Goal: Task Accomplishment & Management: Complete application form

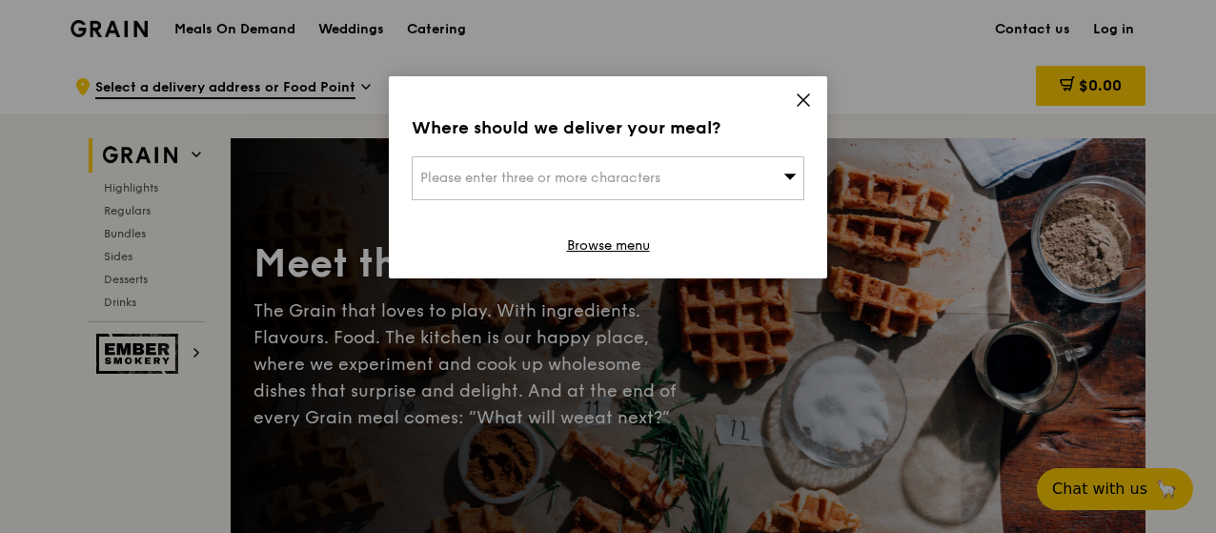
click at [801, 100] on icon at bounding box center [803, 99] width 17 height 17
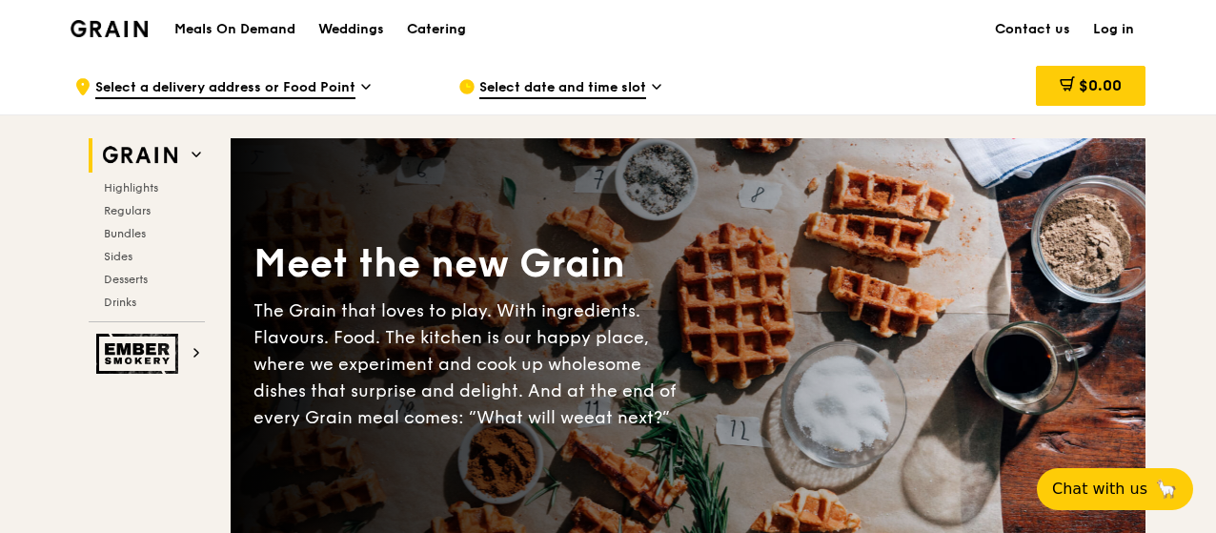
click at [445, 29] on div "Catering" at bounding box center [436, 29] width 59 height 57
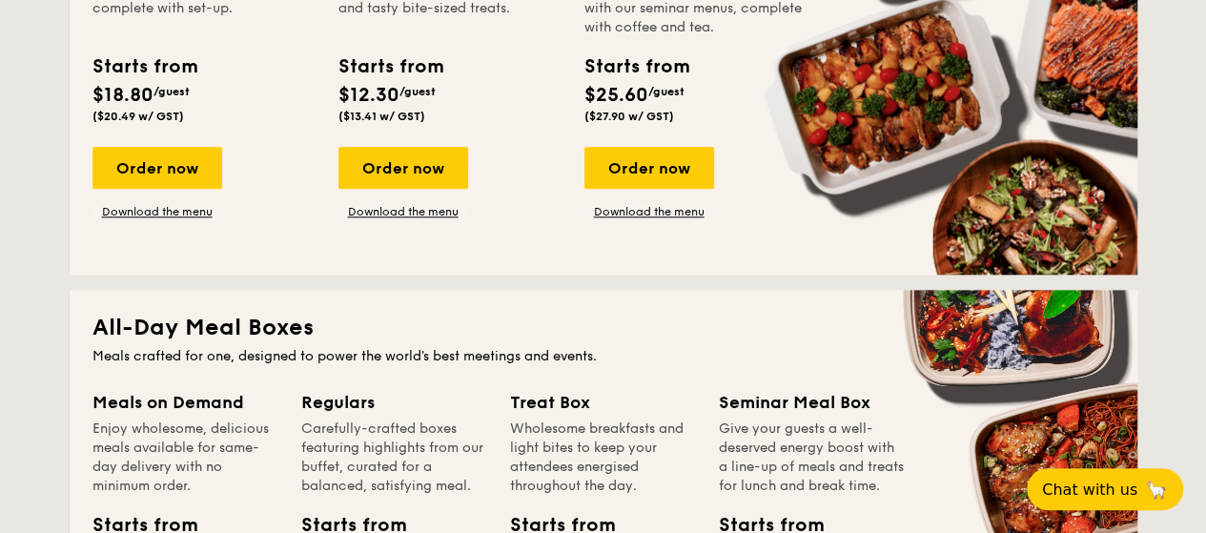
scroll to position [1239, 0]
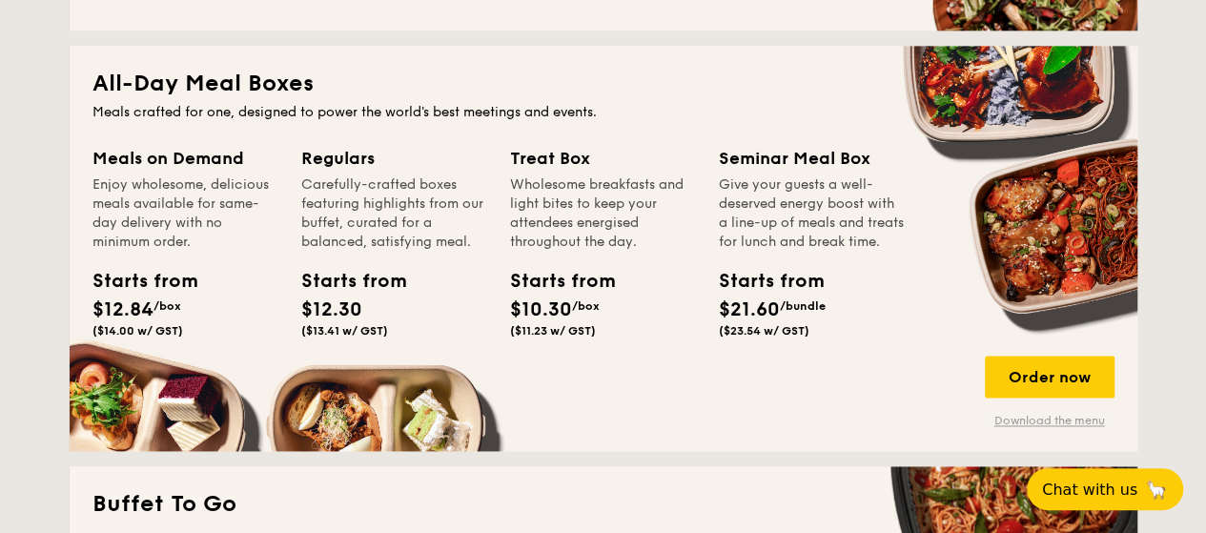
click at [1033, 415] on link "Download the menu" at bounding box center [1049, 420] width 130 height 15
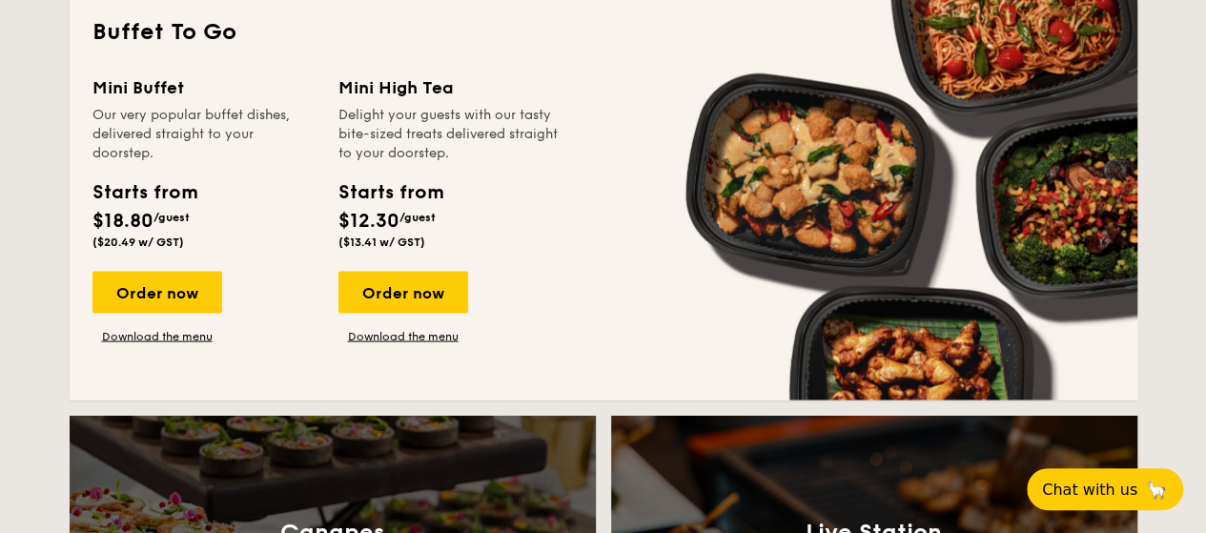
scroll to position [1906, 0]
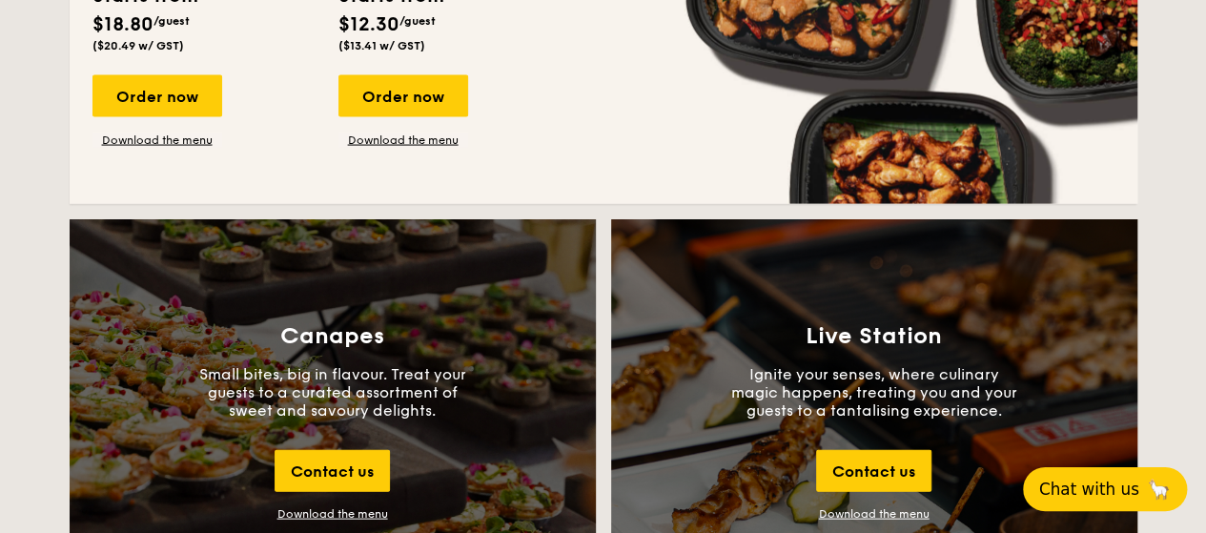
click at [1105, 489] on span "Chat with us" at bounding box center [1089, 488] width 100 height 19
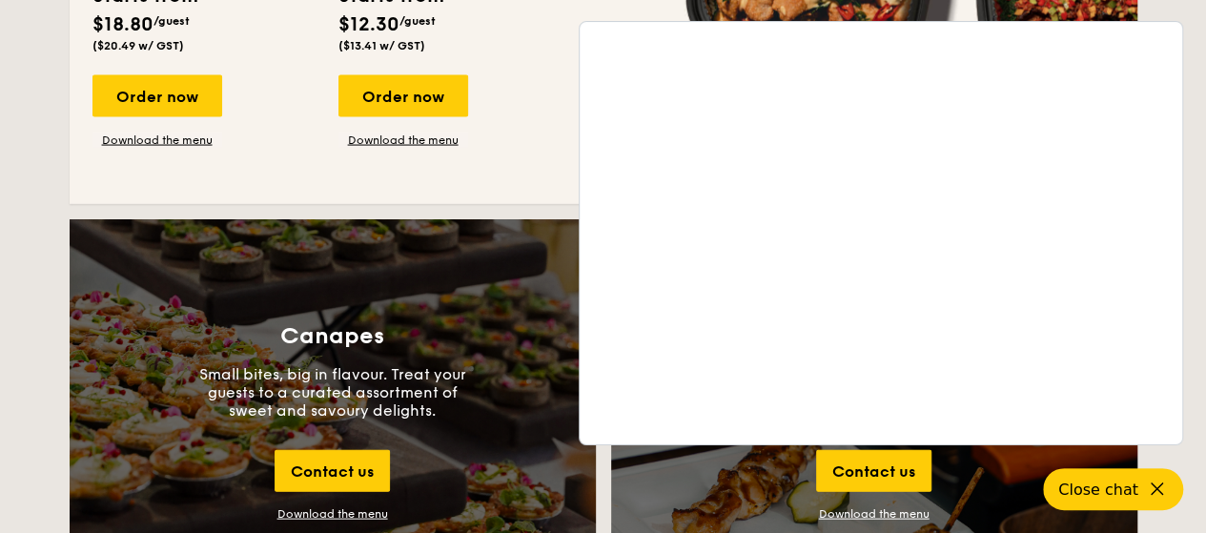
drag, startPoint x: 1155, startPoint y: 481, endPoint x: 1052, endPoint y: 412, distance: 124.2
click at [1155, 480] on icon at bounding box center [1157, 488] width 22 height 22
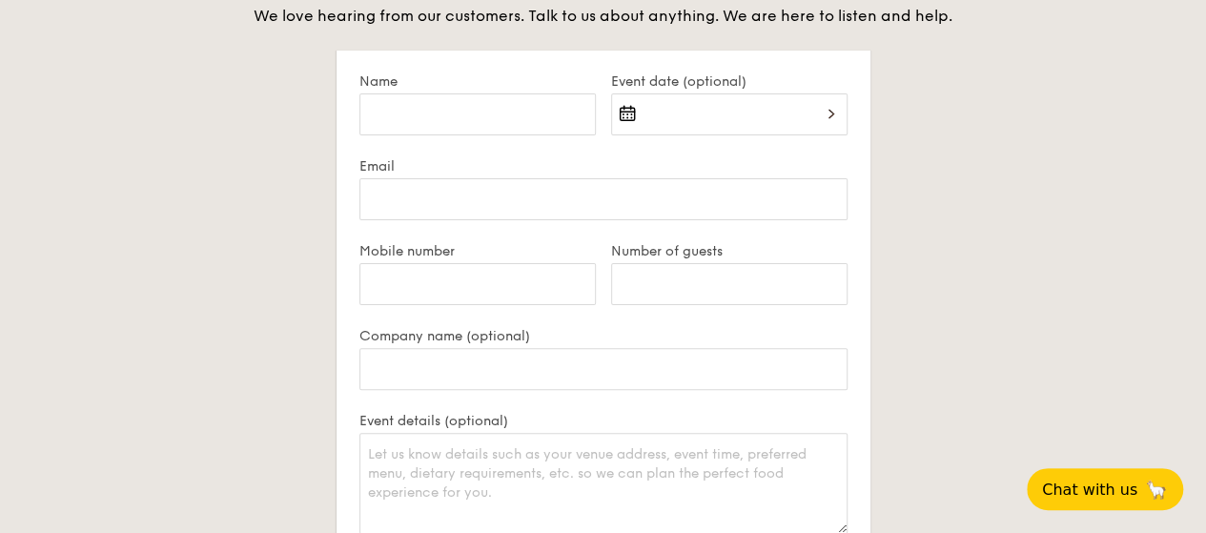
scroll to position [3680, 0]
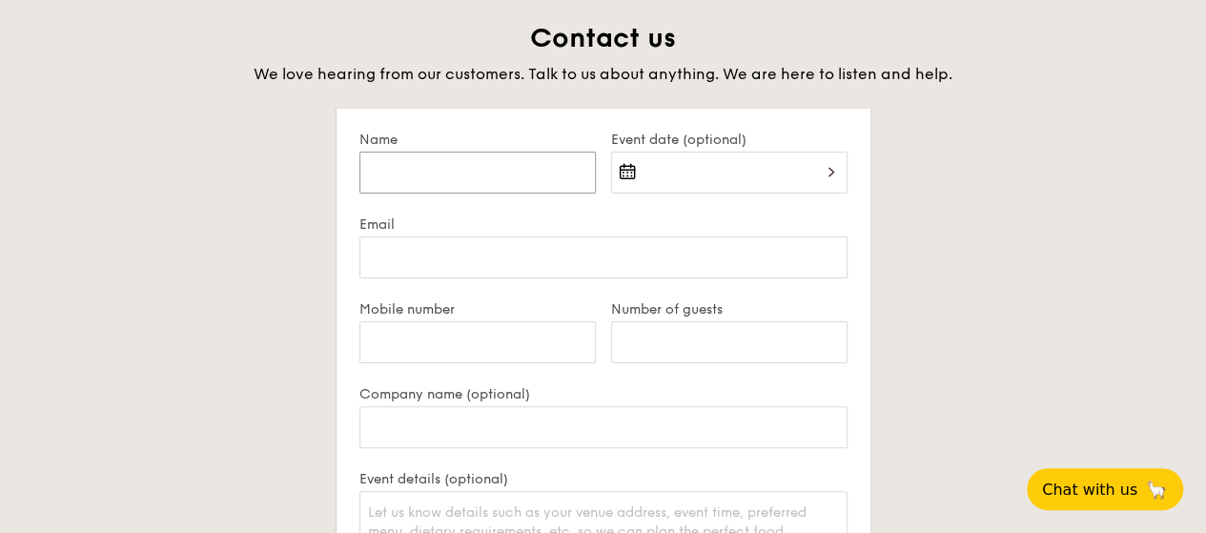
click at [458, 178] on input "Name" at bounding box center [477, 173] width 236 height 42
type input "v"
type input "Valerie See"
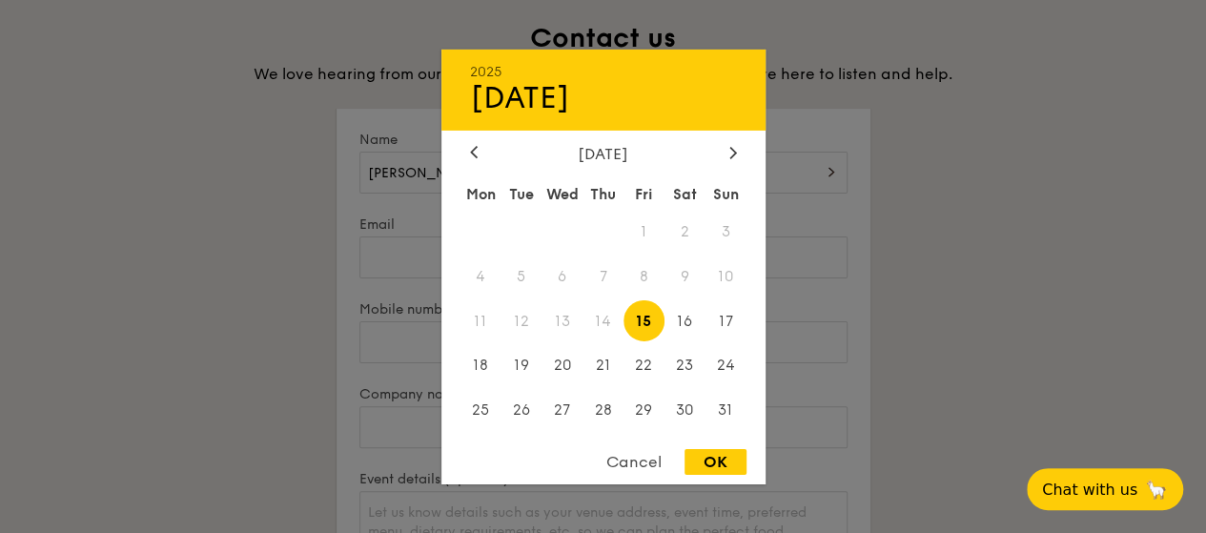
click at [1001, 158] on div at bounding box center [603, 266] width 1206 height 533
click at [825, 169] on div "2025 Aug 15 August 2025 Mon Tue Wed Thu Fri Sat Sun 1 2 3 4 5 6 7 8 9 10 11 12 …" at bounding box center [729, 184] width 236 height 65
click at [568, 409] on span "27" at bounding box center [561, 410] width 41 height 41
click at [722, 470] on div "OK" at bounding box center [715, 462] width 62 height 26
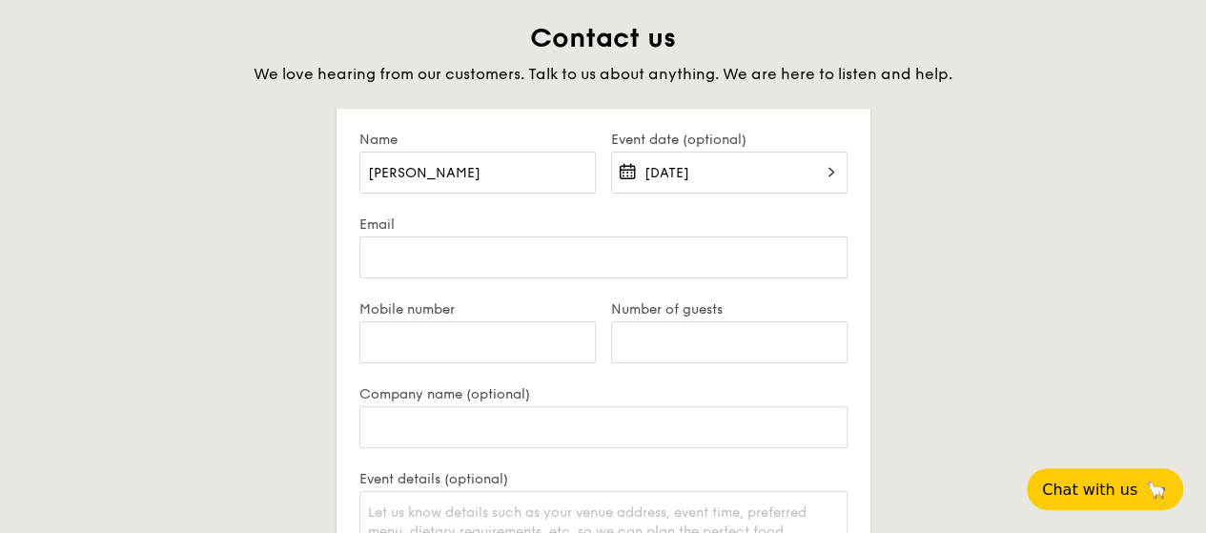
click at [835, 174] on div "Aug 27, 2025" at bounding box center [729, 184] width 236 height 65
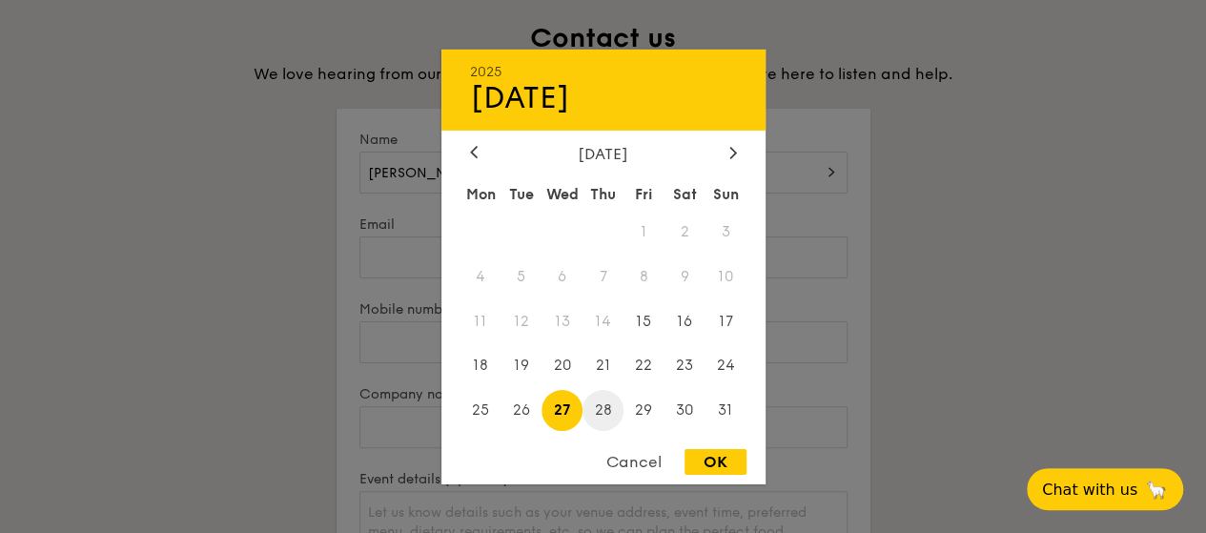
click at [602, 404] on span "28" at bounding box center [602, 410] width 41 height 41
drag, startPoint x: 725, startPoint y: 462, endPoint x: 510, endPoint y: 328, distance: 253.9
click at [724, 462] on div "OK" at bounding box center [715, 462] width 62 height 26
type input "Aug 28, 2025"
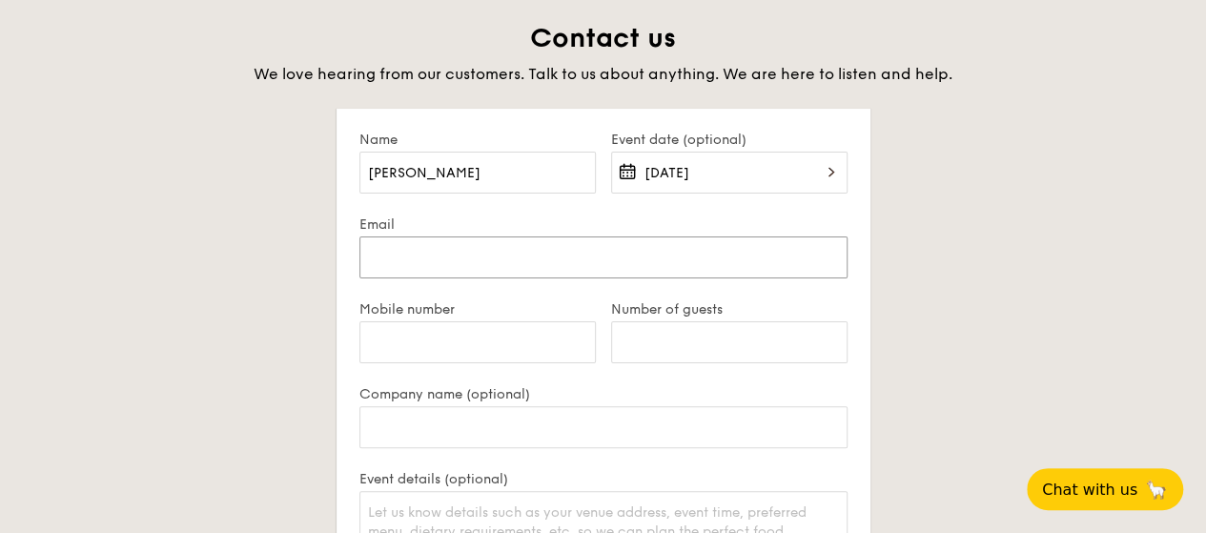
click at [492, 254] on input "Email" at bounding box center [603, 257] width 488 height 42
type input "valerie.see@aig.com"
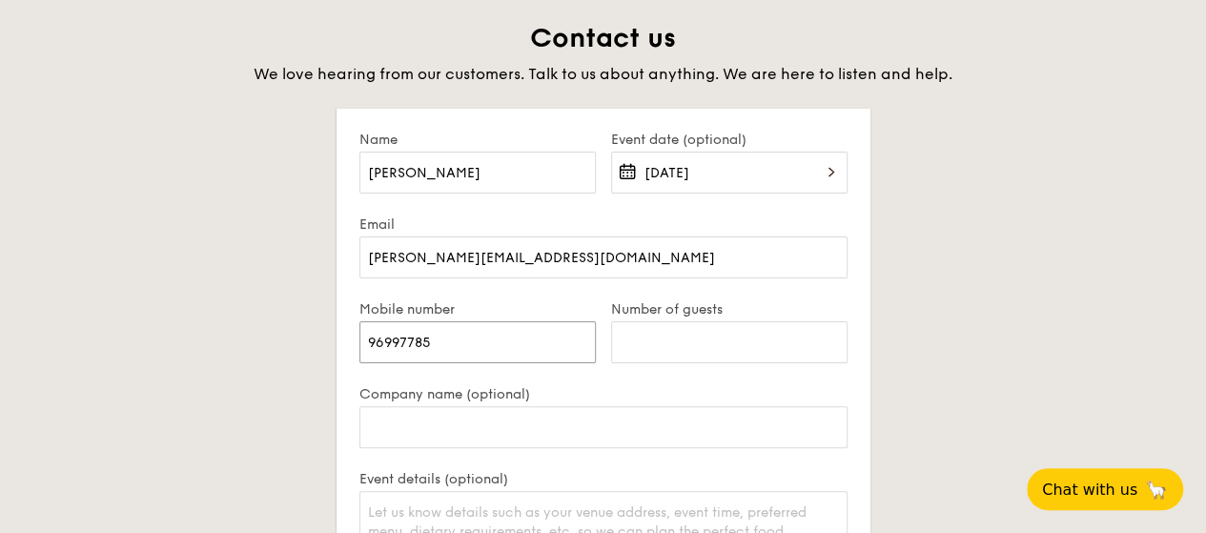
type input "96997785"
click at [740, 346] on input "Number of guests" at bounding box center [729, 342] width 236 height 42
click at [687, 342] on input "Number of guests" at bounding box center [729, 342] width 236 height 42
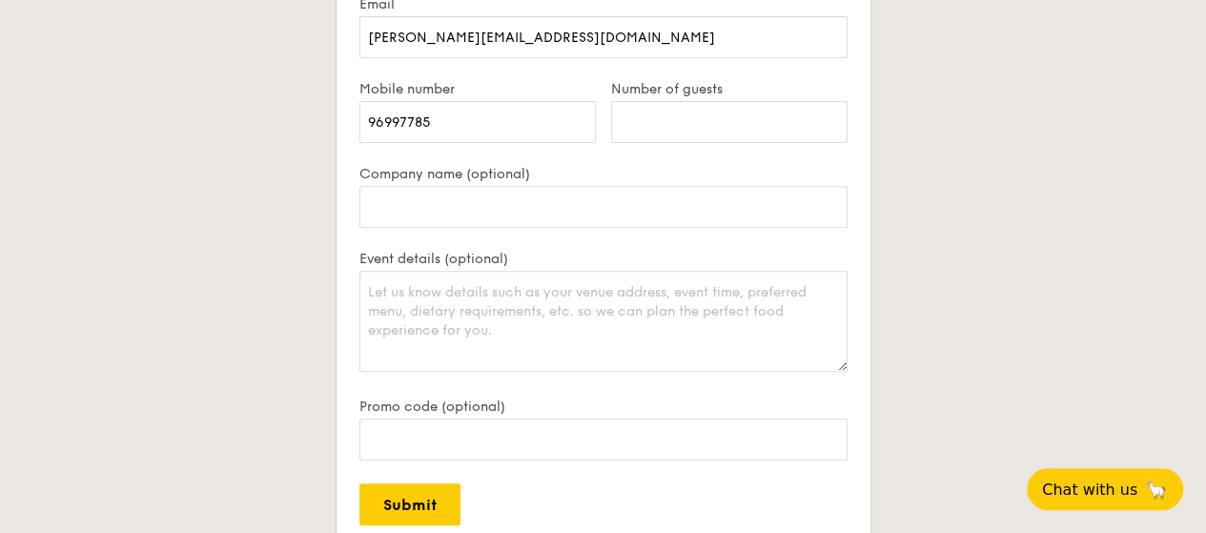
scroll to position [3870, 0]
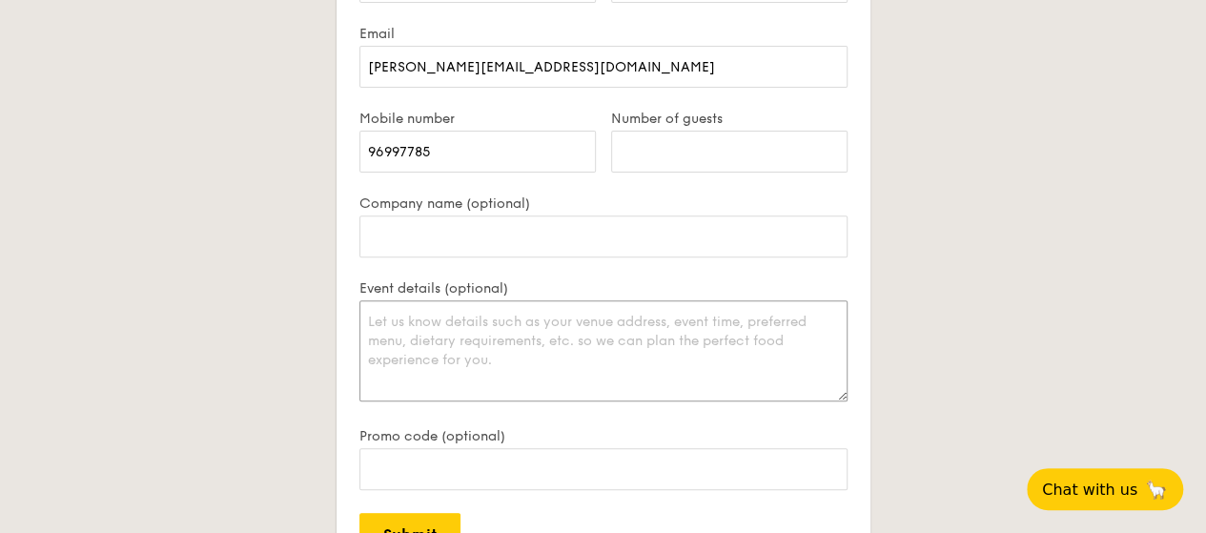
click at [555, 336] on textarea "Event details (optional)" at bounding box center [603, 350] width 488 height 101
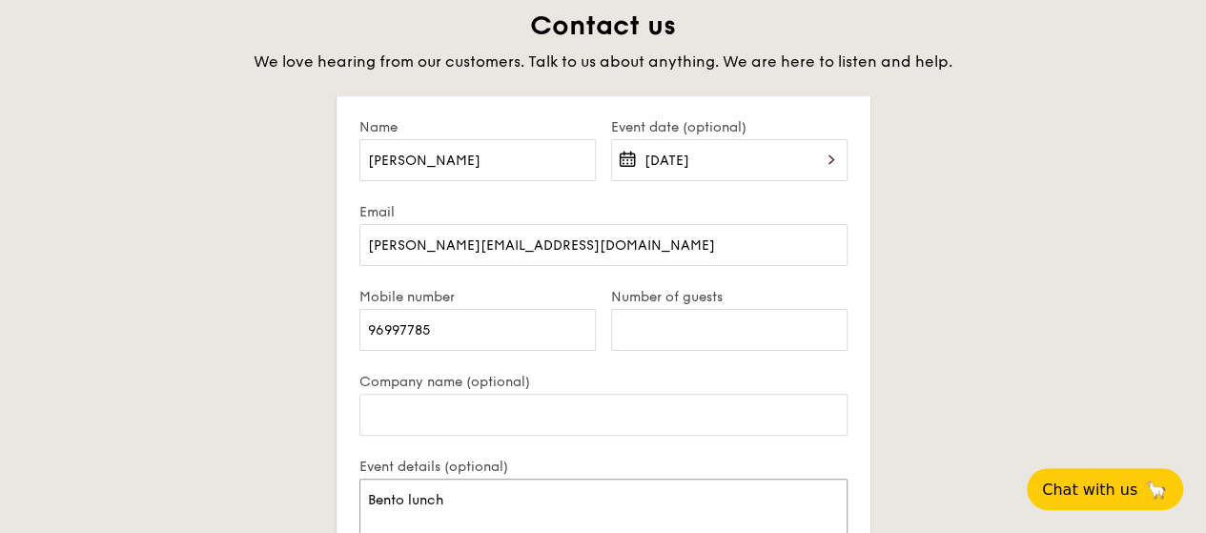
scroll to position [3680, 0]
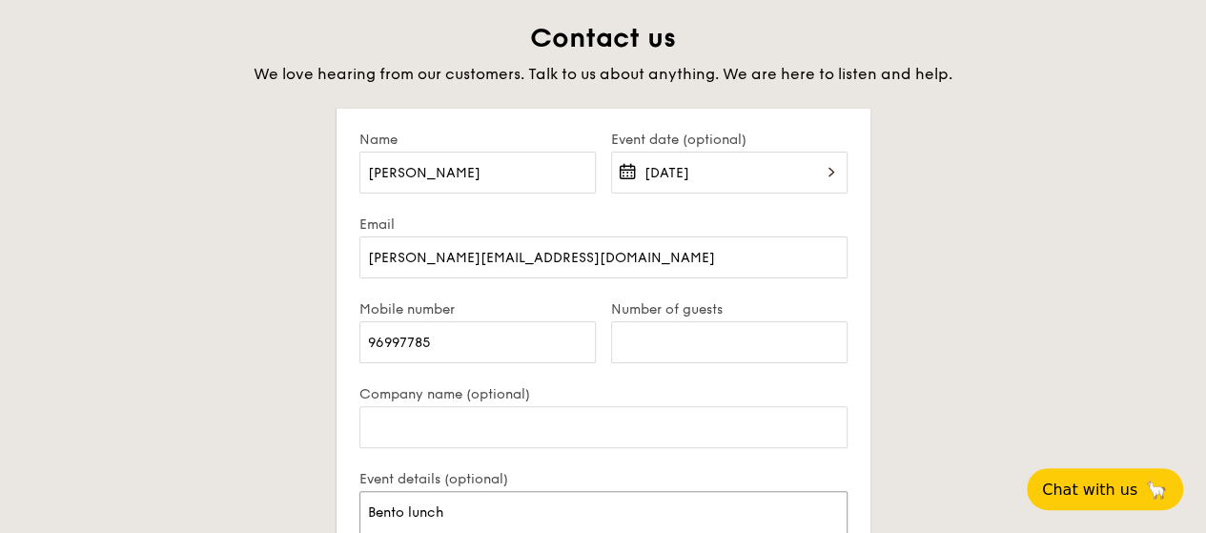
type textarea "Bento lunch"
click at [410, 434] on input "Company name (optional)" at bounding box center [603, 427] width 488 height 42
paste input "AIG Asia Pacific Insurance Pte. Ltd."
type input "AIG Asia Pacific Insurance Pte. Ltd."
click at [674, 347] on input "Number of guests" at bounding box center [729, 342] width 236 height 42
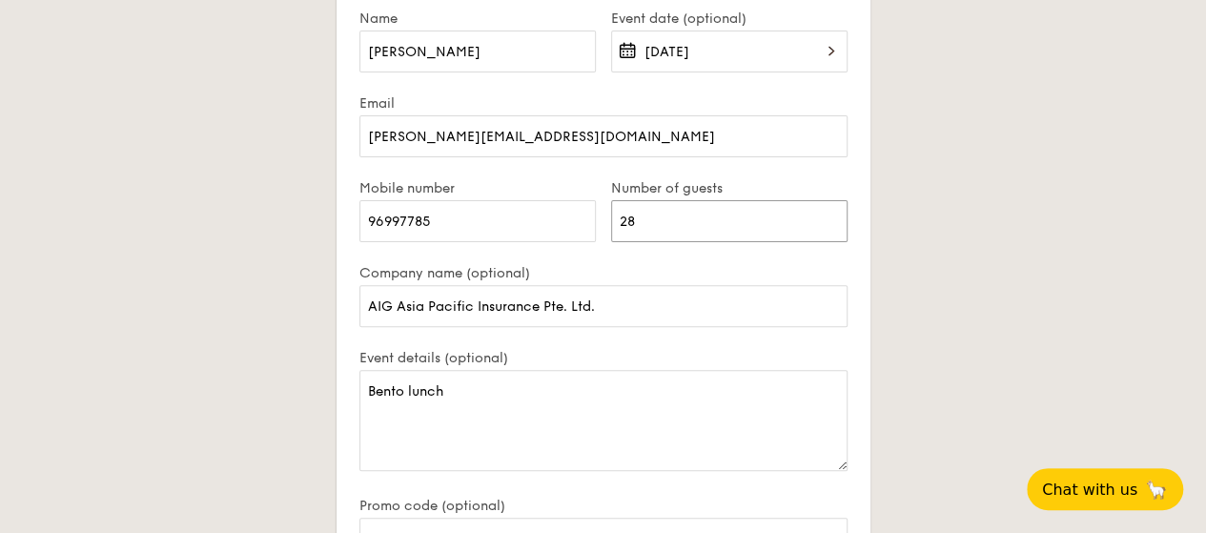
scroll to position [3775, 0]
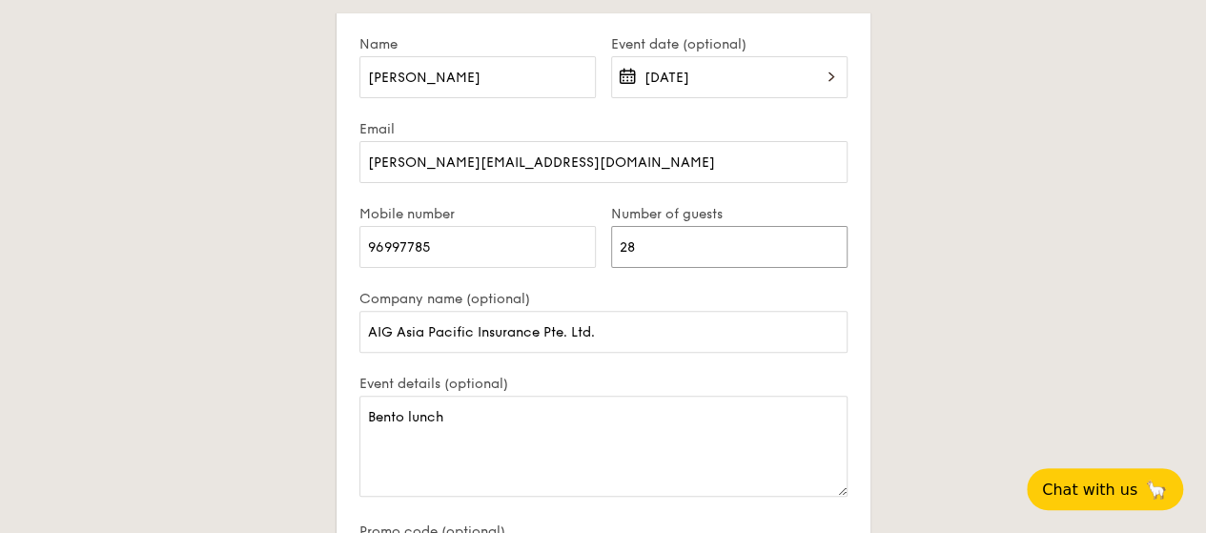
type input "28"
click at [506, 411] on textarea "Bento lunch" at bounding box center [603, 445] width 488 height 101
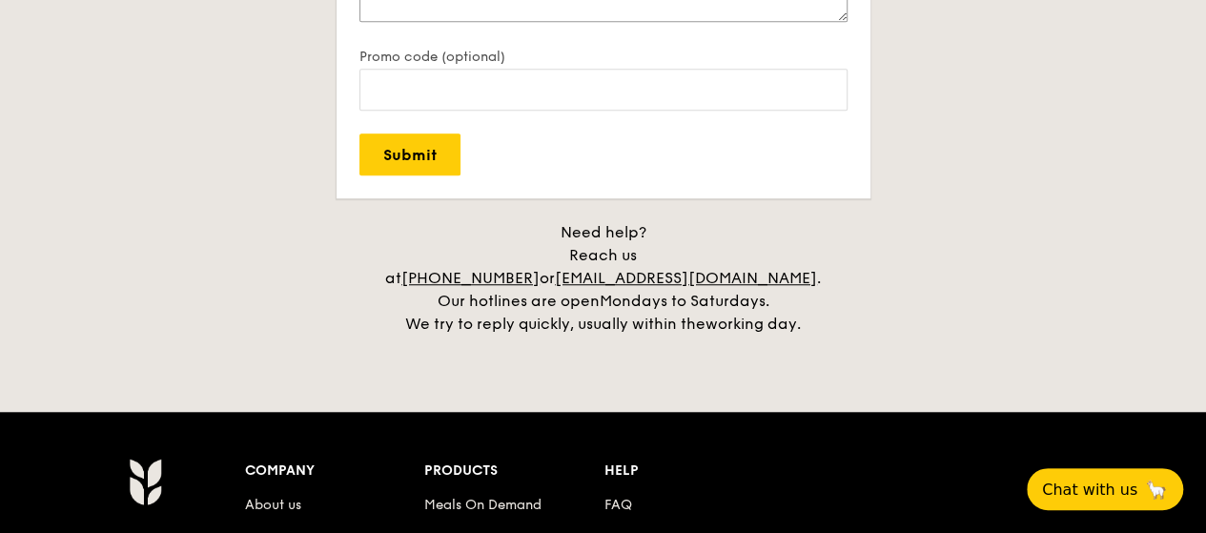
scroll to position [4347, 0]
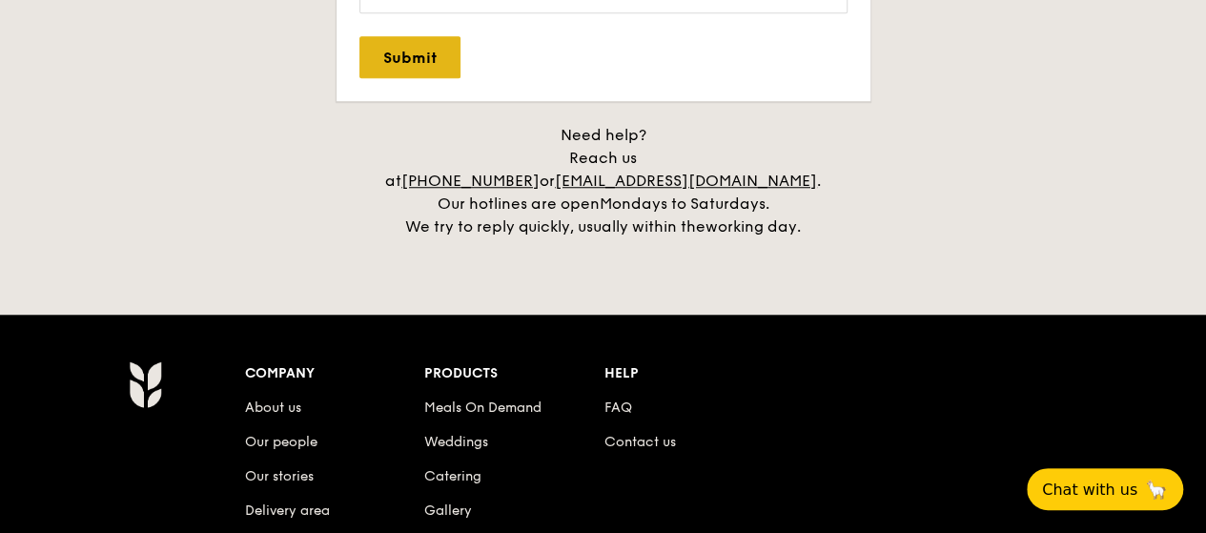
type textarea "Bento lunch, delivery 1130am"
drag, startPoint x: 436, startPoint y: 60, endPoint x: 447, endPoint y: 69, distance: 14.3
click at [438, 60] on input "Submit" at bounding box center [409, 57] width 101 height 42
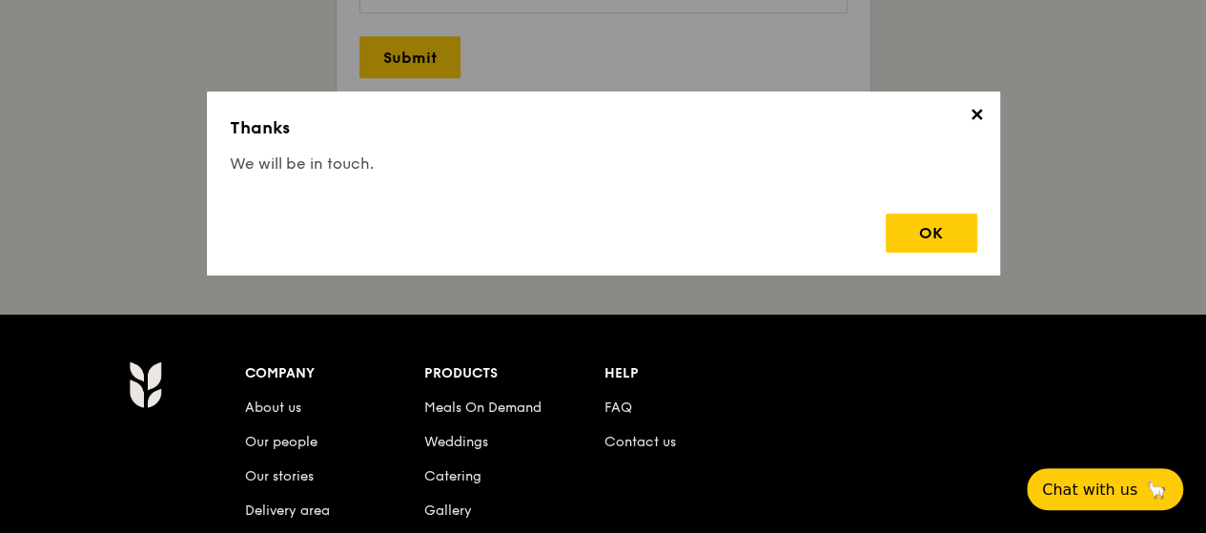
drag, startPoint x: 947, startPoint y: 236, endPoint x: 942, endPoint y: 224, distance: 13.6
click at [946, 225] on div "OK" at bounding box center [930, 232] width 91 height 39
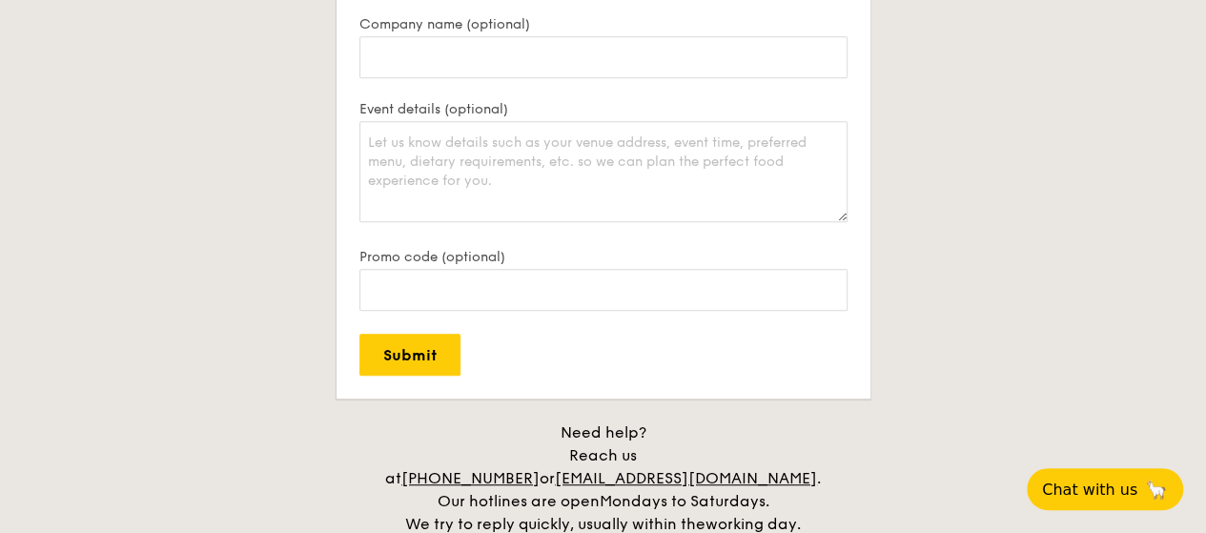
scroll to position [3870, 0]
